Goal: Navigation & Orientation: Find specific page/section

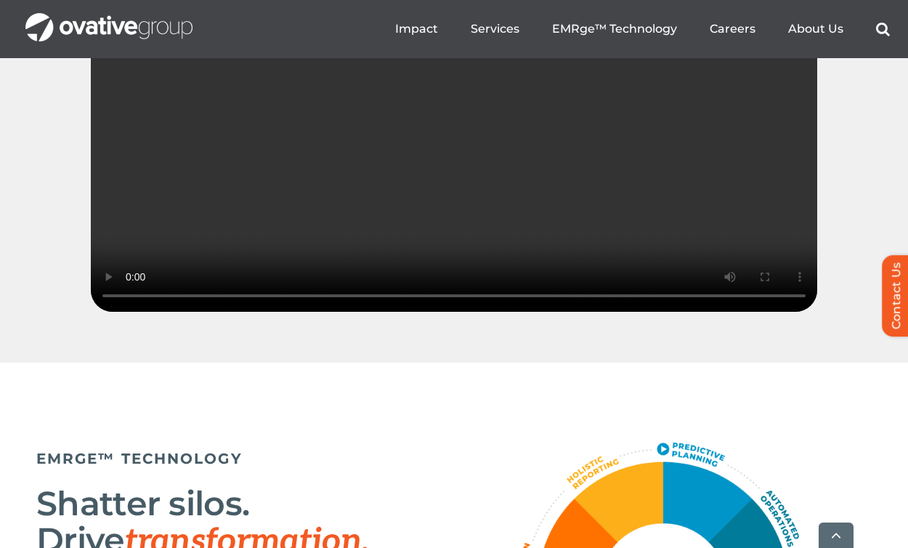
scroll to position [2667, 0]
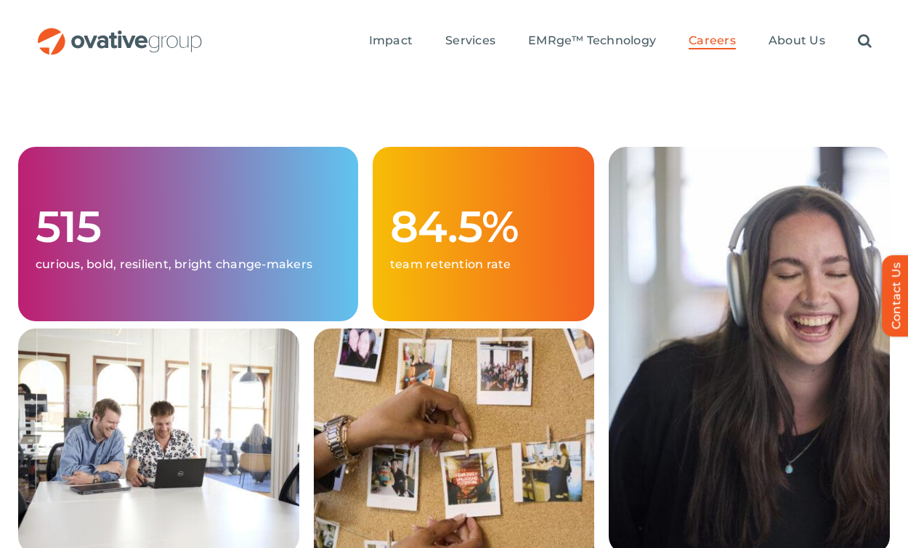
scroll to position [460, 0]
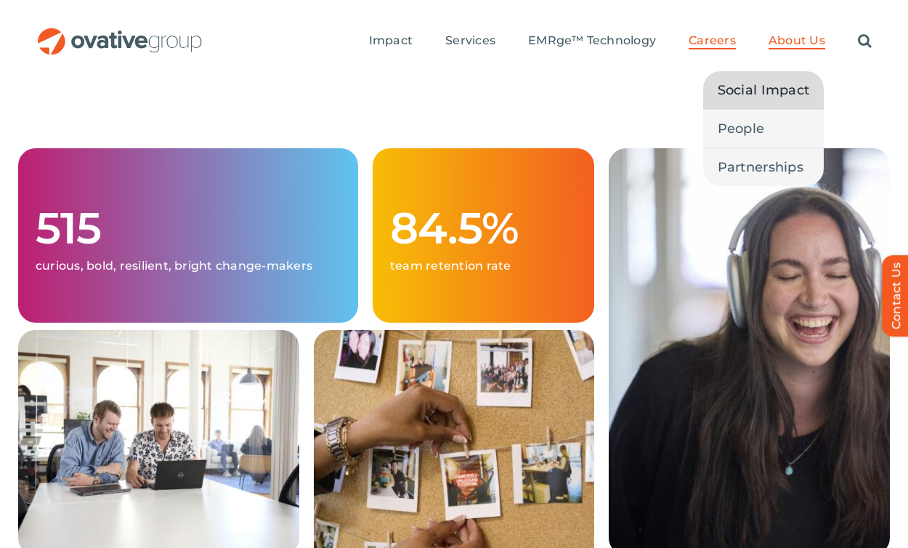
click at [762, 81] on span "Social Impact" at bounding box center [763, 90] width 92 height 20
